Goal: Complete application form

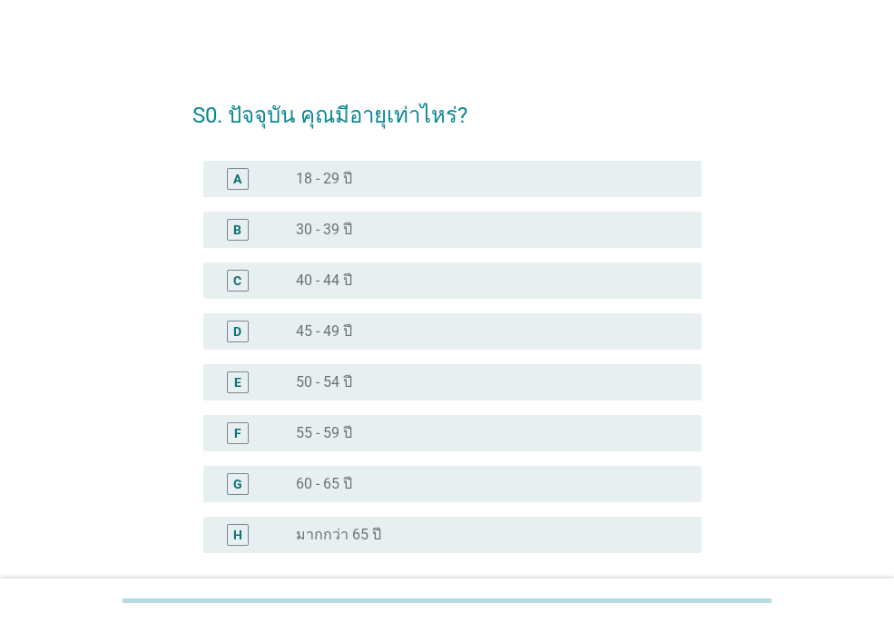
click at [407, 332] on div "radio_button_unchecked 45 - 49 ปี" at bounding box center [484, 331] width 377 height 18
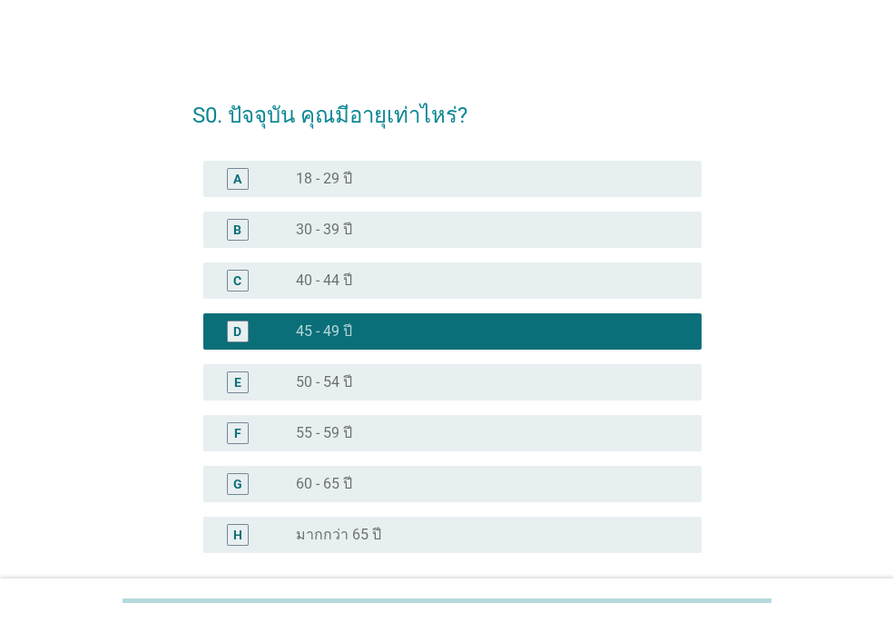
click at [824, 297] on div "S0. ปัจจุบัน คุณมีอายุเท่าไหร่? A radio_button_unchecked 18 - 29 ปี B radio_but…" at bounding box center [447, 371] width 807 height 610
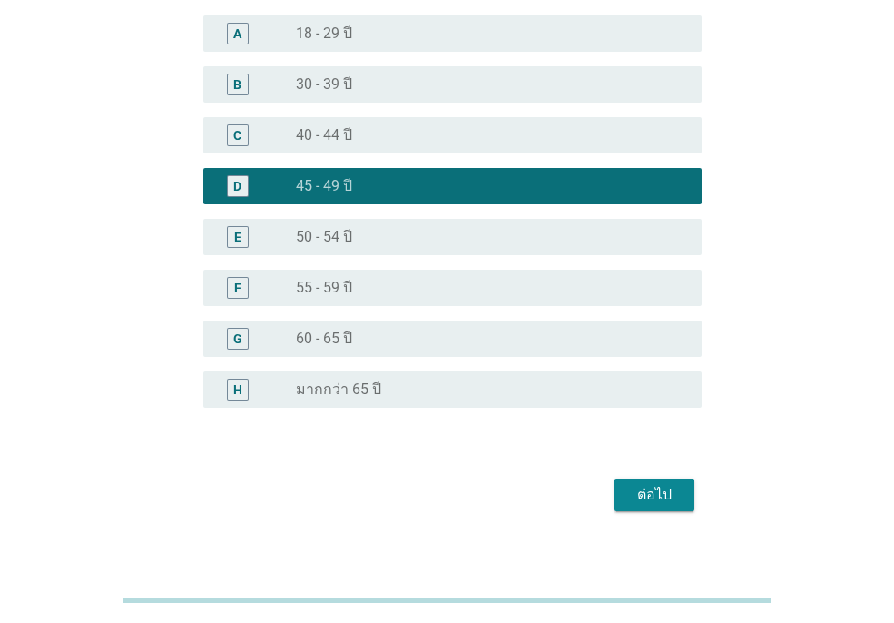
scroll to position [163, 0]
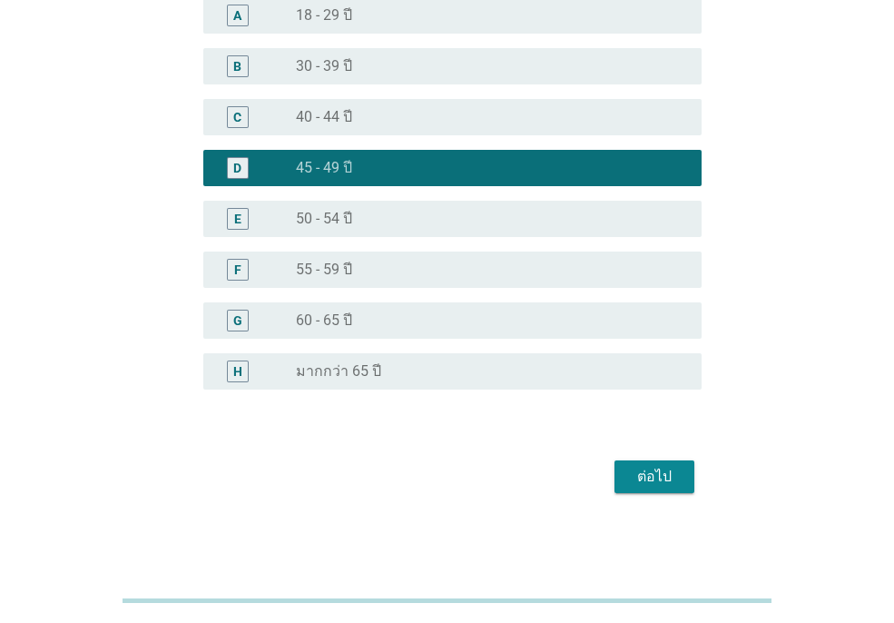
click at [666, 471] on div "ต่อไป" at bounding box center [654, 477] width 51 height 22
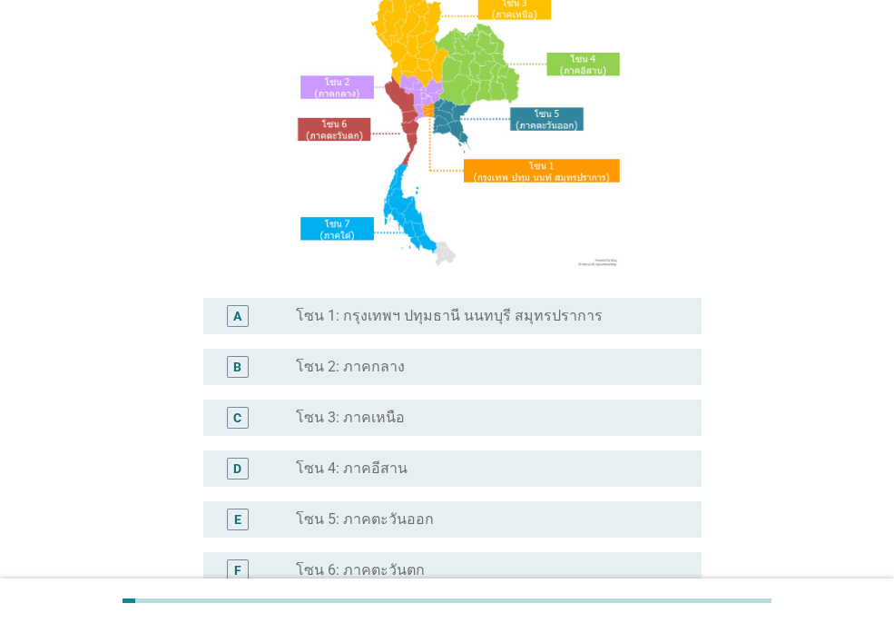
scroll to position [0, 0]
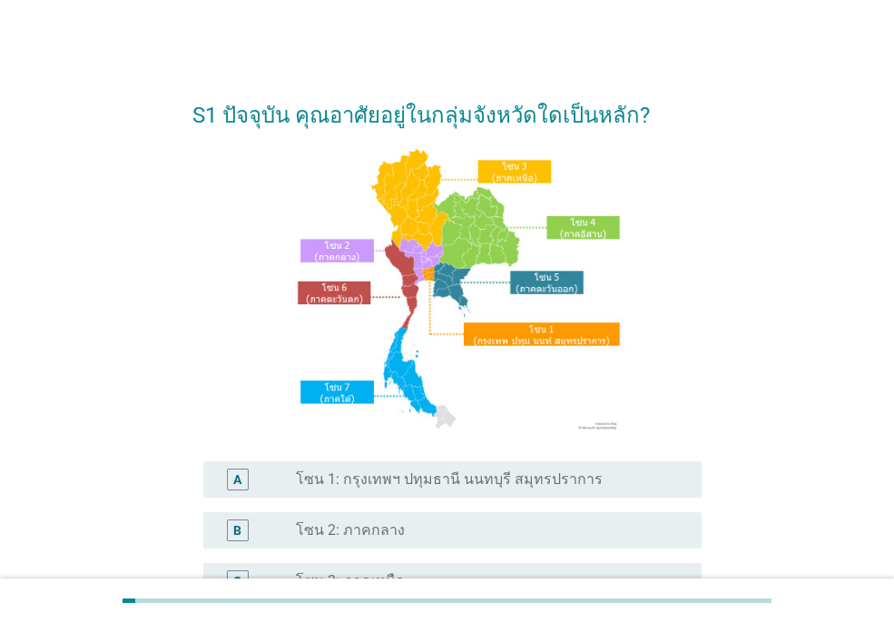
click at [826, 348] on div "S1 ปัจจุบัน คุณอาศัยอยู่ในกลุ่มจังหวัดใดเป็นหลัก? A radio_button_unchecked โซน …" at bounding box center [447, 496] width 807 height 860
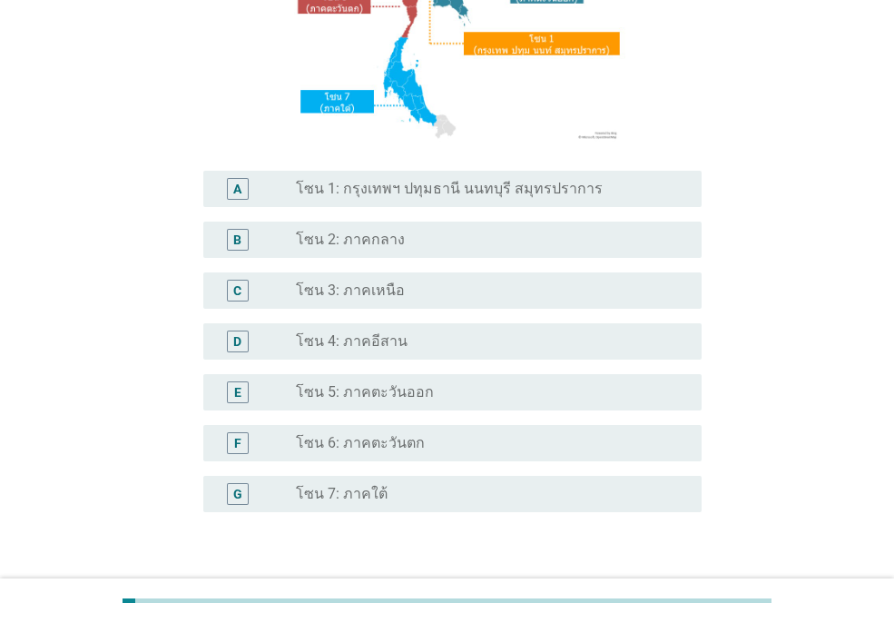
scroll to position [327, 0]
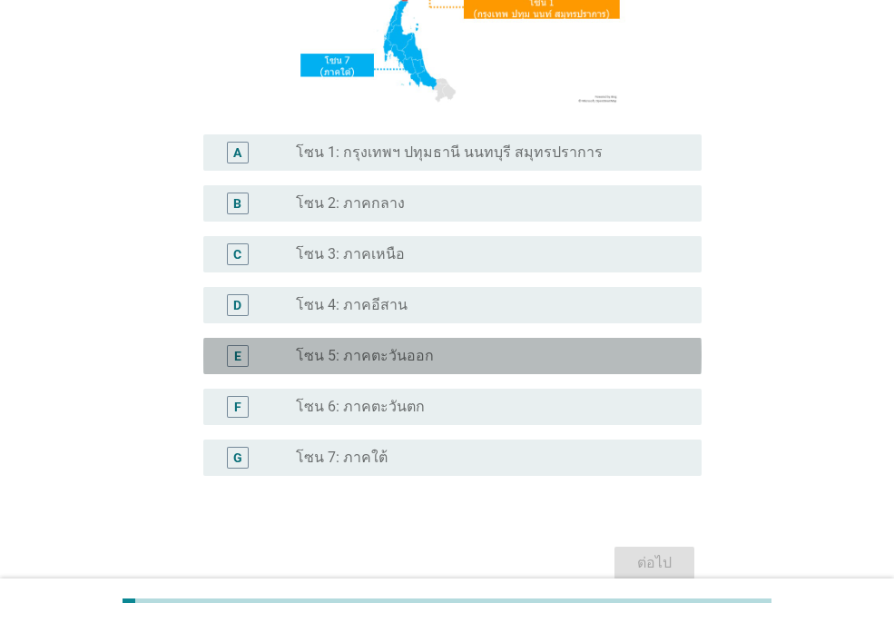
click at [506, 357] on div "radio_button_unchecked โซน 5: ภาคตะวันออก" at bounding box center [484, 356] width 377 height 18
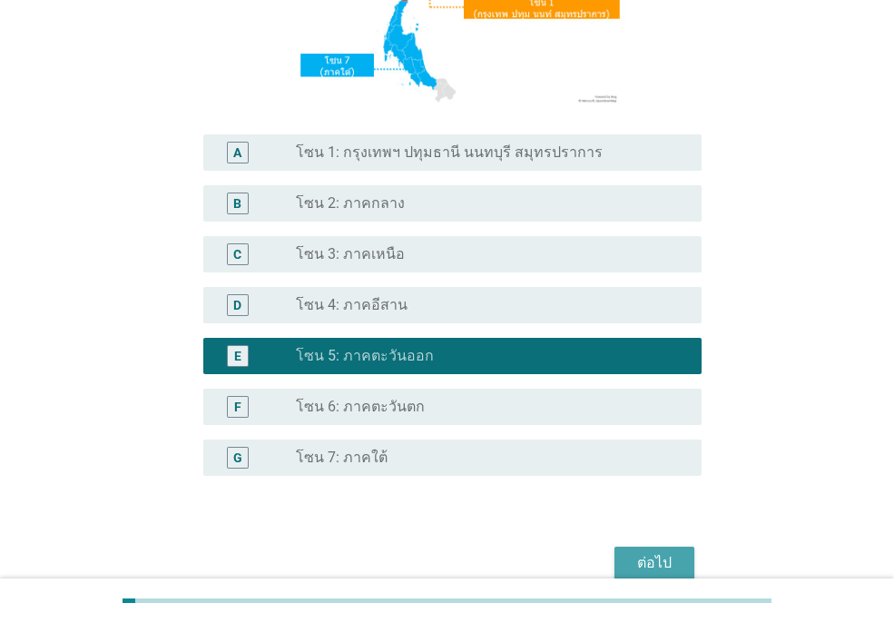
click at [675, 560] on div "ต่อไป" at bounding box center [654, 563] width 51 height 22
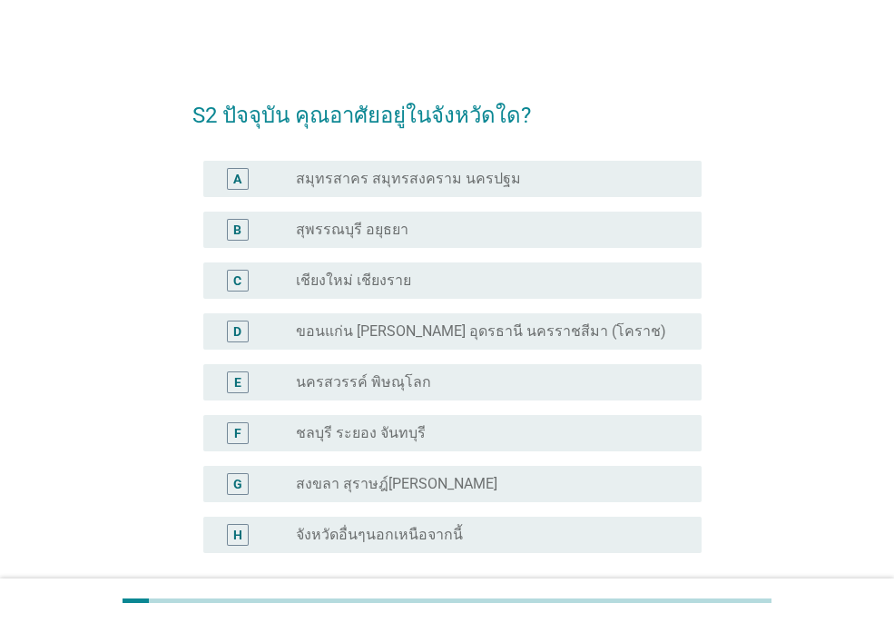
click at [511, 428] on div "radio_button_unchecked ชลบุรี ระยอง จันทบุรี" at bounding box center [484, 433] width 377 height 18
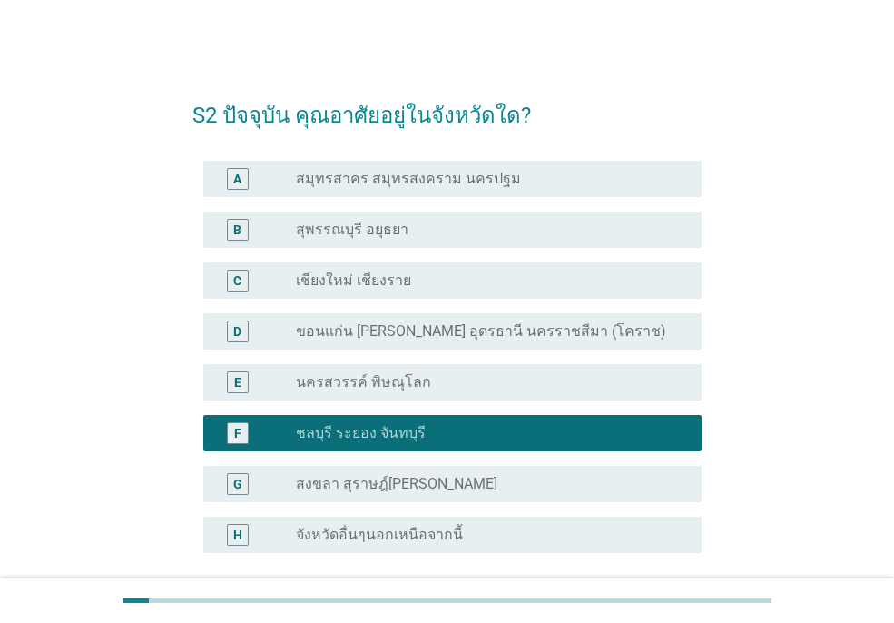
click at [805, 468] on div "S2 ปัจจุบัน คุณอาศัยอยู่ในจังหวัดใด? A radio_button_unchecked สมุทรสาคร สมุทรสง…" at bounding box center [447, 371] width 807 height 610
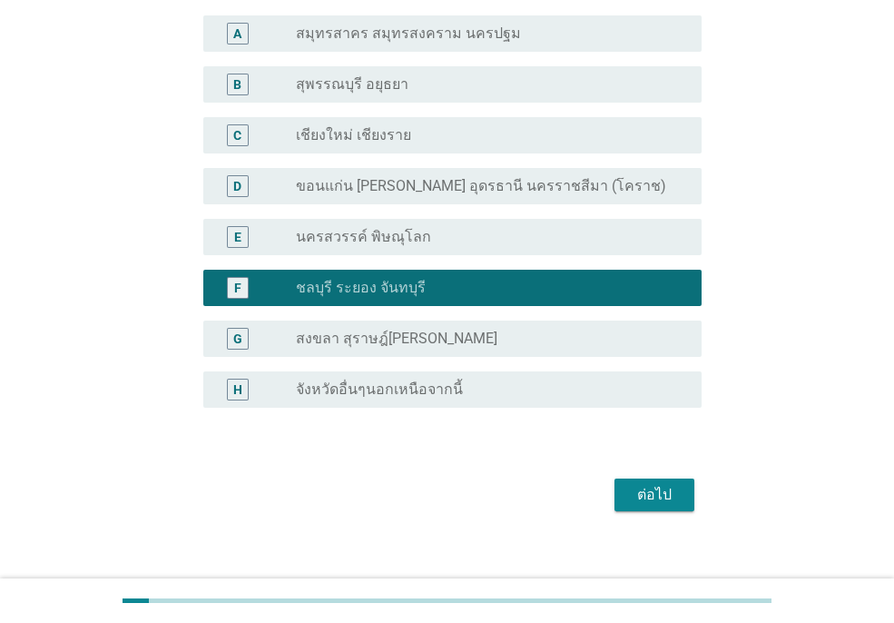
scroll to position [163, 0]
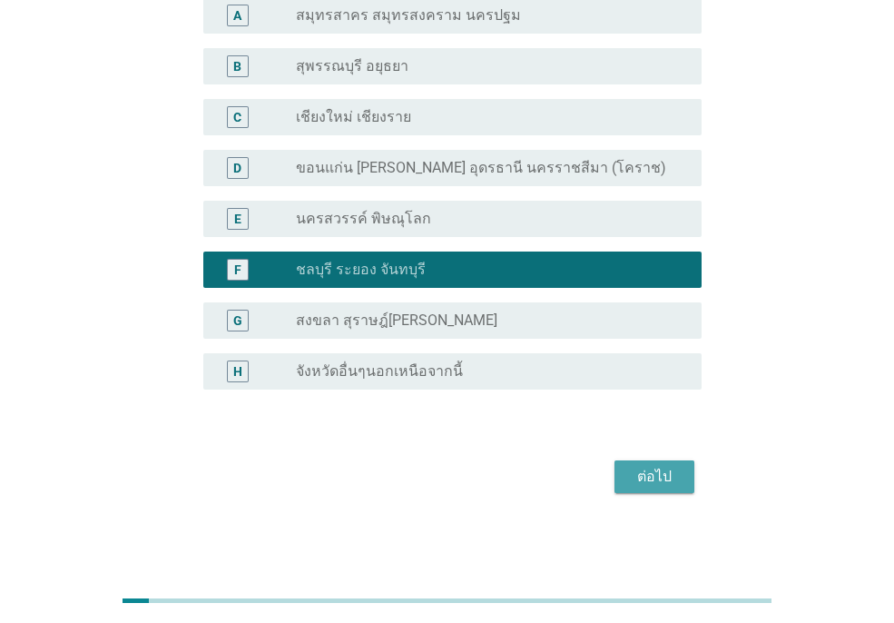
click at [653, 466] on div "ต่อไป" at bounding box center [654, 477] width 51 height 22
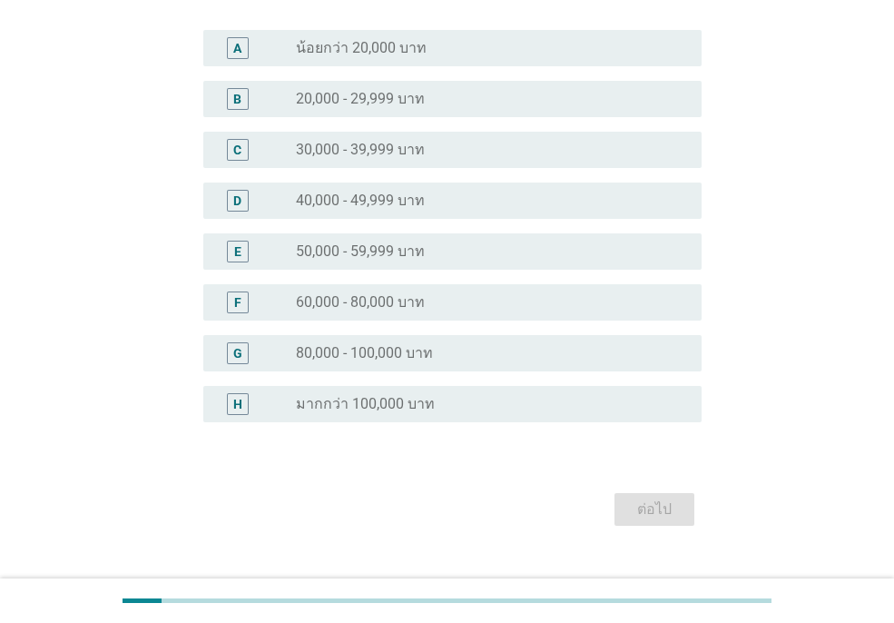
scroll to position [0, 0]
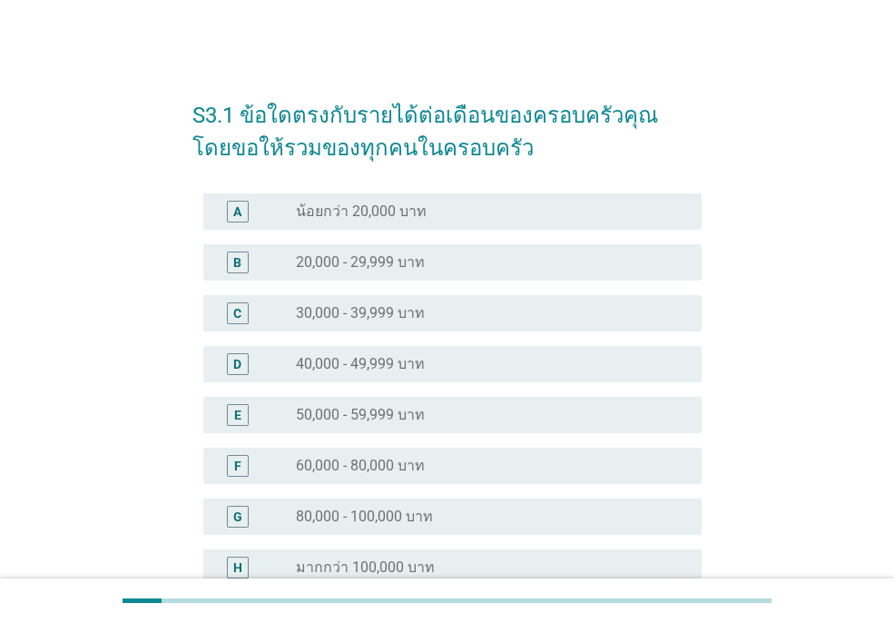
click at [779, 350] on div "S3.1 ข้อใดตรงกับรายได้ต่อเดือนของครอบครัวคุณ โดยขอให้รวมของทุกคนในครอบครัว A ra…" at bounding box center [447, 387] width 807 height 643
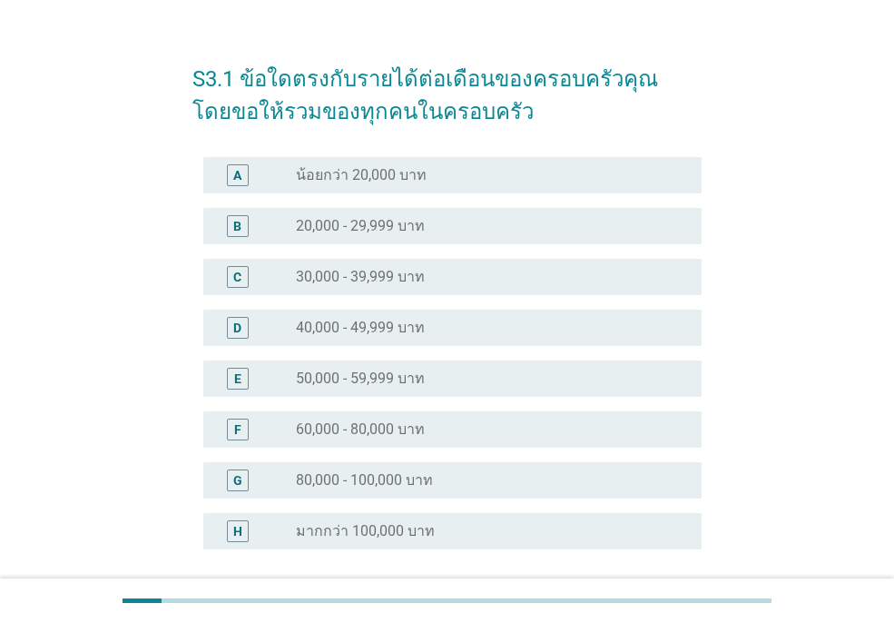
scroll to position [73, 0]
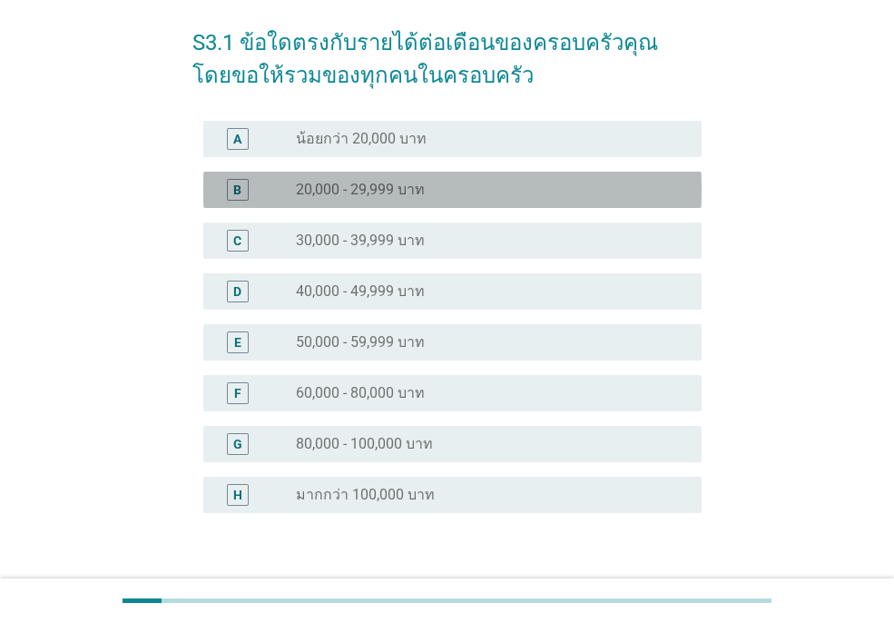
click at [502, 199] on div "radio_button_unchecked 20,000 - 29,999 บาท" at bounding box center [491, 190] width 391 height 22
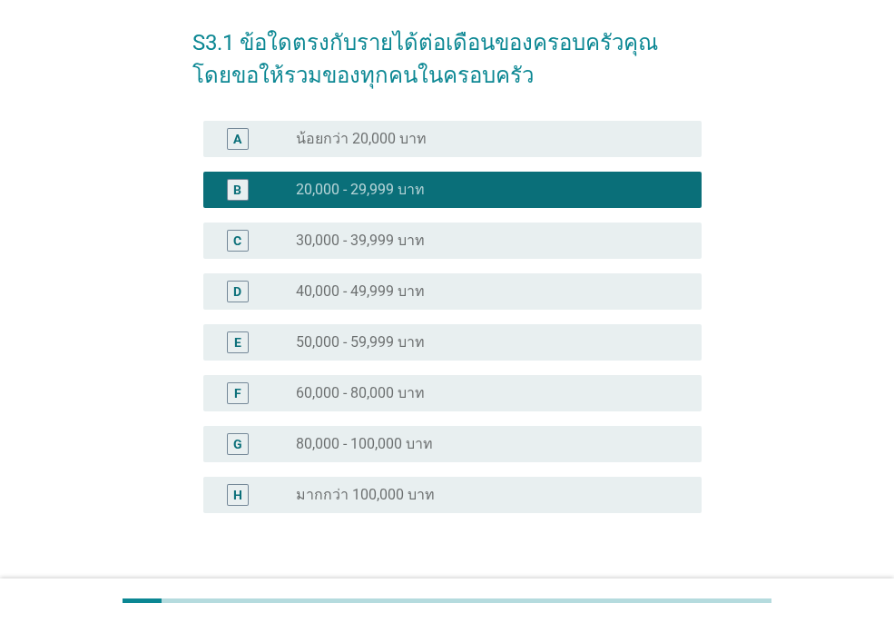
click at [803, 271] on div "S3.1 ข้อใดตรงกับรายได้ต่อเดือนของครอบครัวคุณ โดยขอให้รวมของทุกคนในครอบครัว A ra…" at bounding box center [447, 315] width 807 height 643
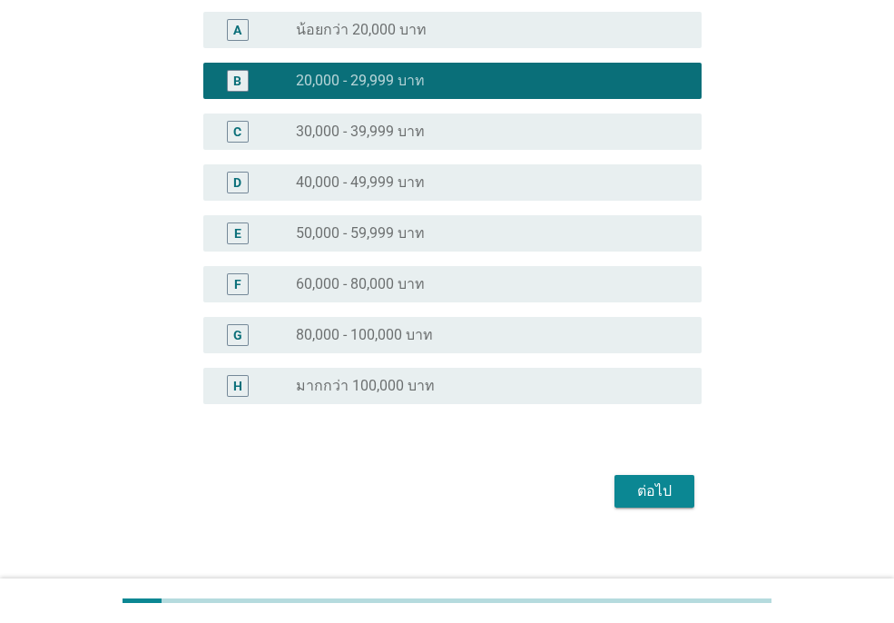
scroll to position [196, 0]
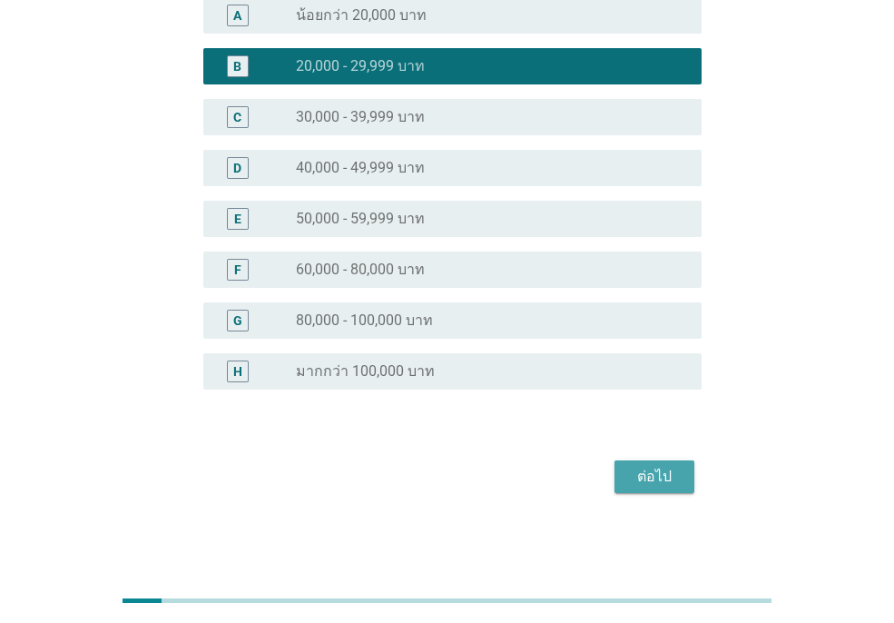
click at [656, 467] on div "ต่อไป" at bounding box center [654, 477] width 51 height 22
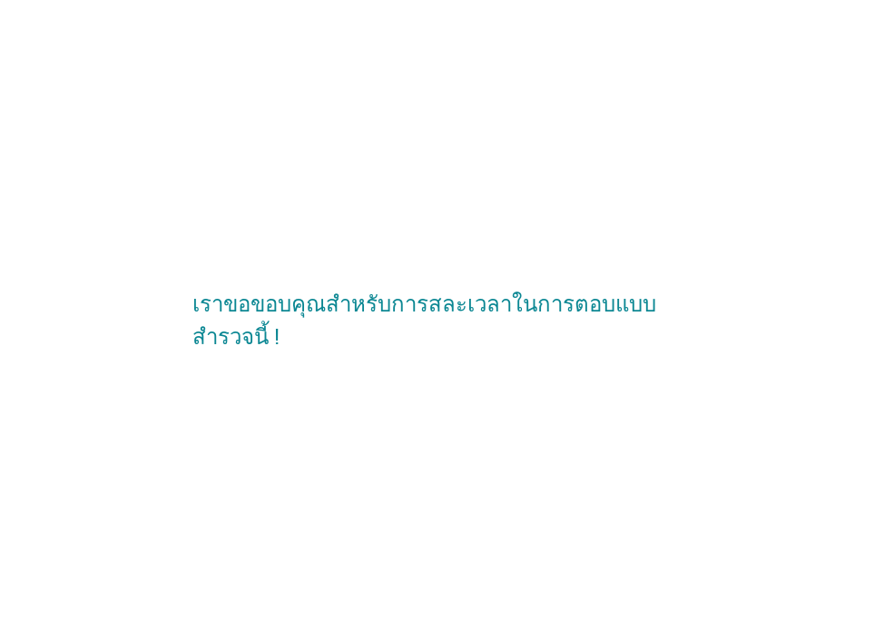
scroll to position [0, 0]
